Goal: Information Seeking & Learning: Find specific page/section

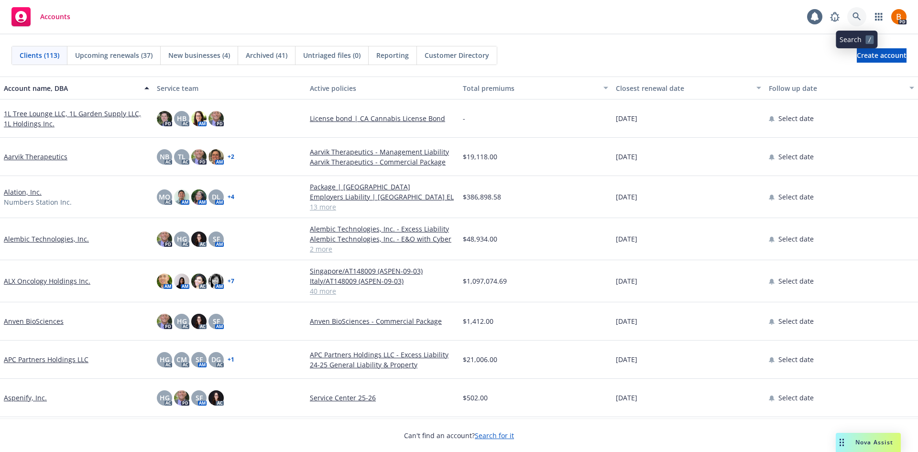
click at [859, 18] on icon at bounding box center [857, 16] width 9 height 9
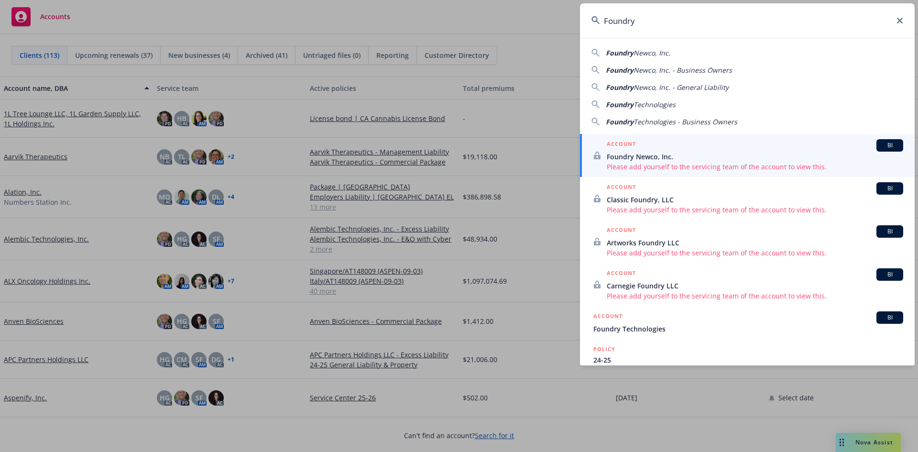
click at [678, 22] on input "Foundry" at bounding box center [747, 20] width 335 height 34
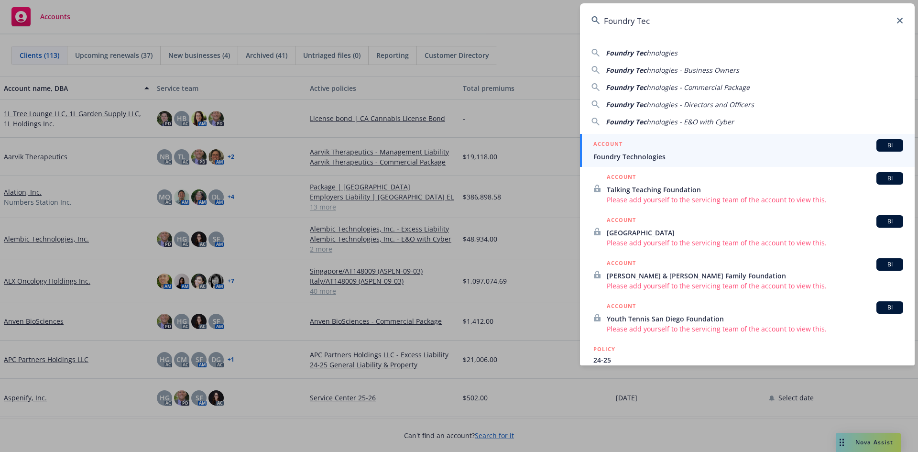
type input "Foundry Tec"
click at [693, 149] on div "ACCOUNT BI" at bounding box center [748, 145] width 310 height 12
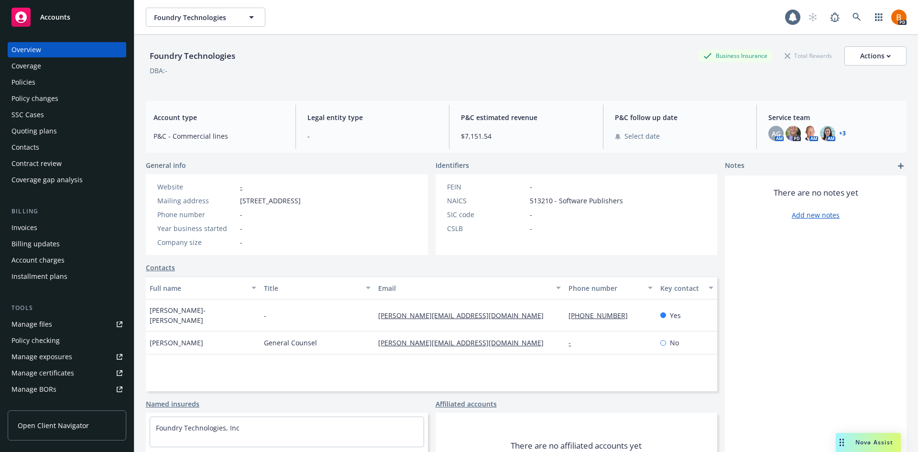
click at [840, 135] on link "+ 3" at bounding box center [842, 134] width 7 height 6
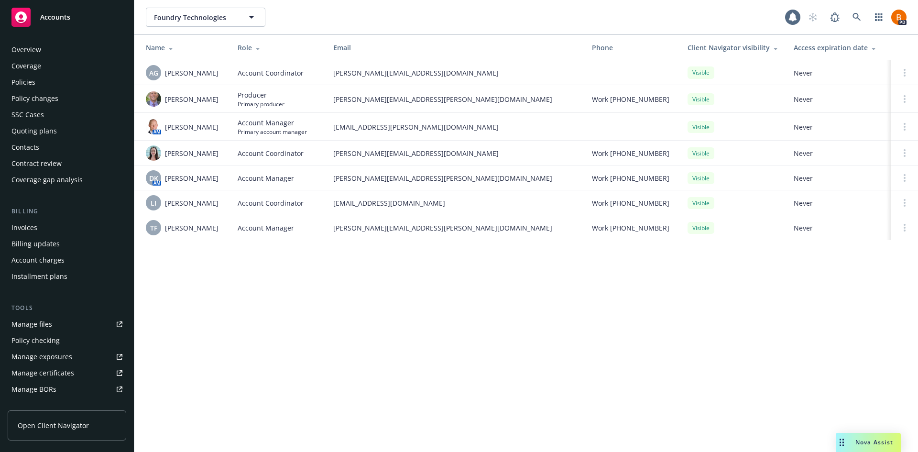
click at [28, 83] on div "Policies" at bounding box center [23, 82] width 24 height 15
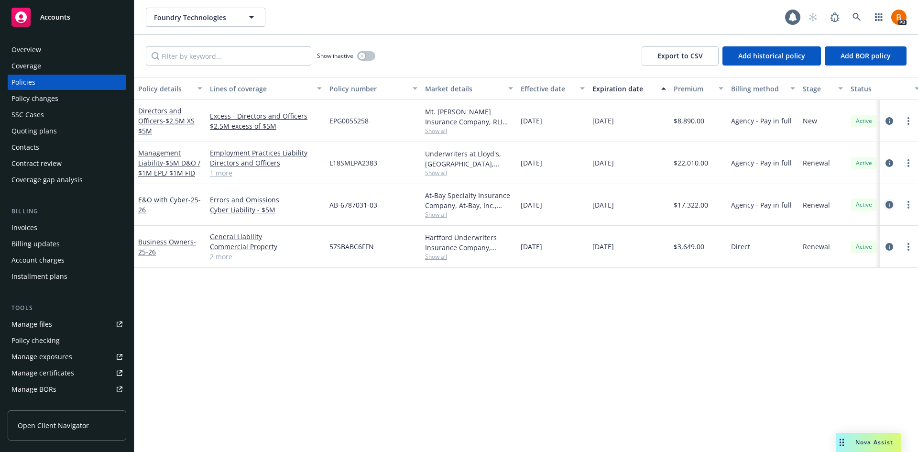
click at [888, 205] on icon "circleInformation" at bounding box center [890, 205] width 8 height 8
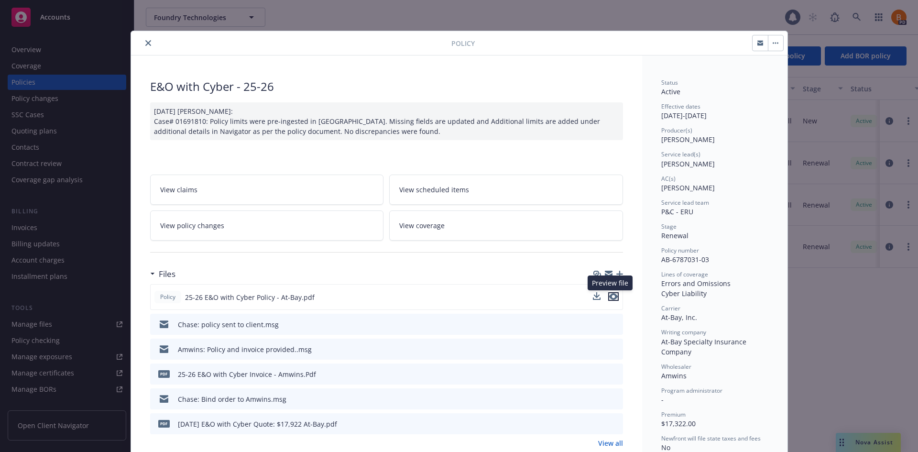
click at [611, 296] on icon "preview file" at bounding box center [613, 296] width 9 height 7
